Goal: Information Seeking & Learning: Learn about a topic

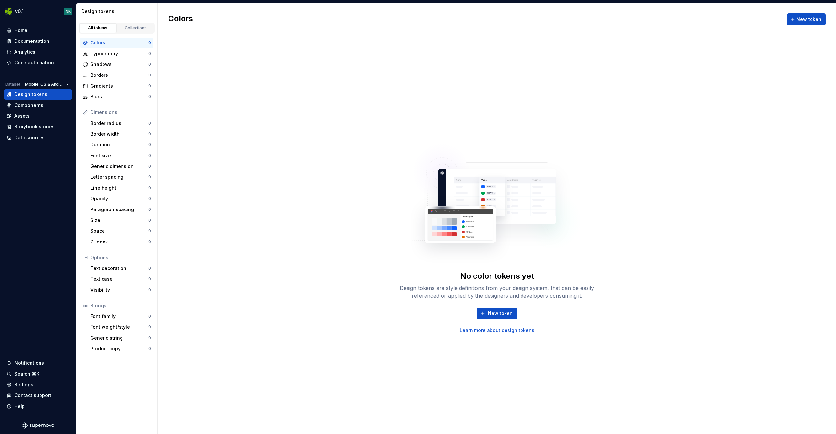
click at [329, 138] on div "No color tokens yet Design tokens are style definitions from your design system…" at bounding box center [497, 235] width 679 height 398
click at [35, 12] on html "v0.1 NK Home Documentation Analytics Code automation Dataset Mobile iOS & Andro…" at bounding box center [418, 217] width 836 height 434
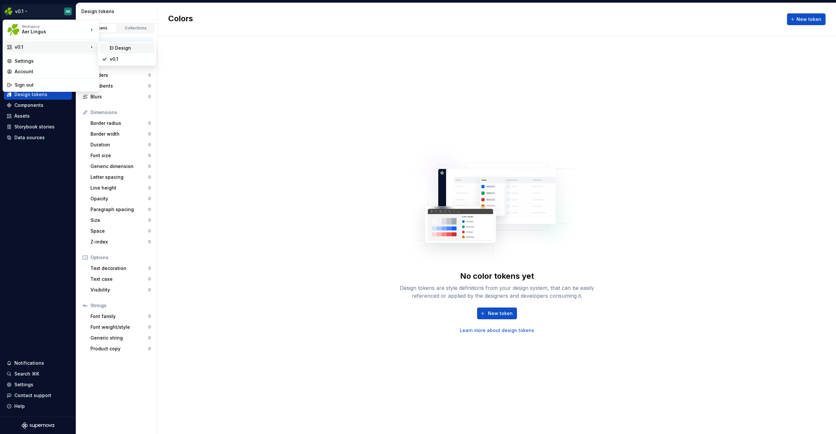
click at [146, 51] on div "EI Design" at bounding box center [131, 48] width 42 height 7
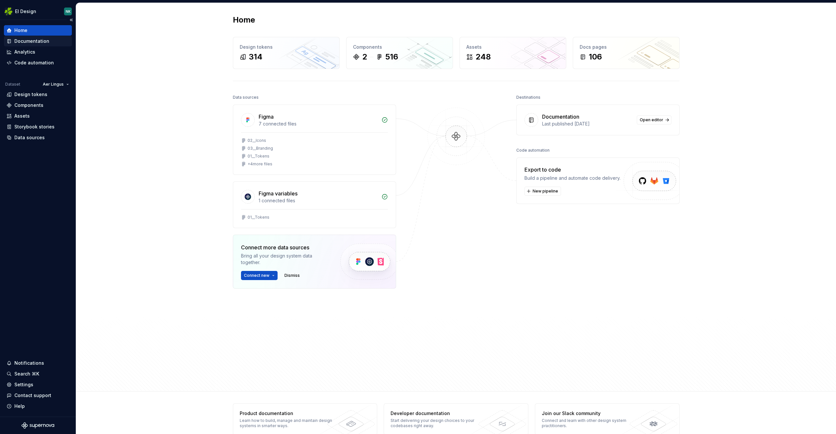
click at [25, 41] on div "Documentation" at bounding box center [31, 41] width 35 height 7
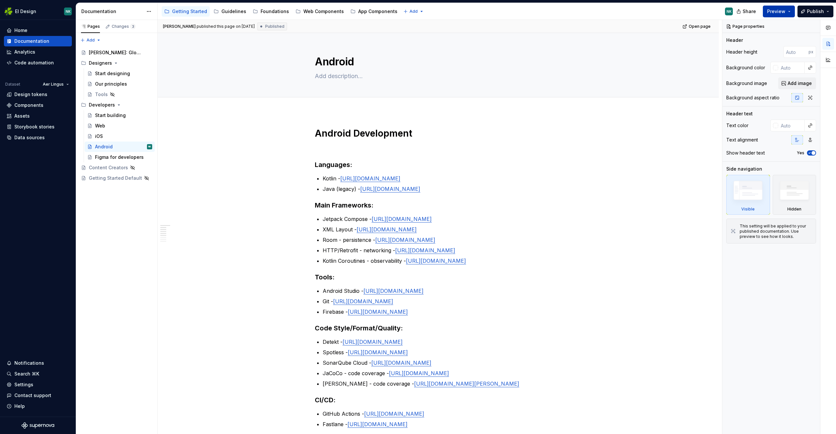
click at [785, 11] on span "Preview" at bounding box center [777, 11] width 18 height 7
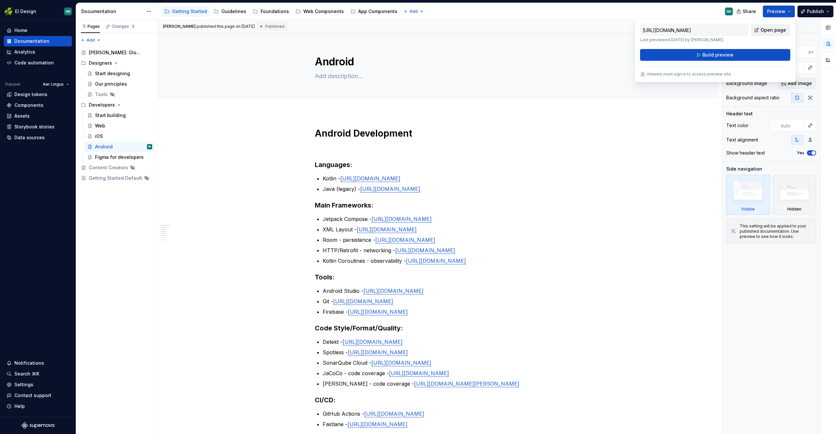
click at [764, 29] on span "Open page" at bounding box center [773, 30] width 25 height 7
type textarea "*"
